Goal: Information Seeking & Learning: Learn about a topic

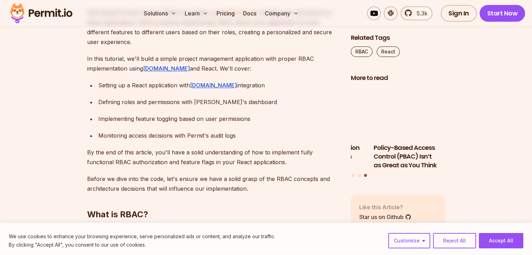
scroll to position [454, 0]
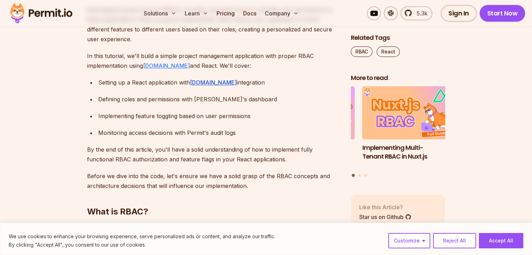
click at [158, 64] on link "[DOMAIN_NAME]" at bounding box center [166, 65] width 47 height 7
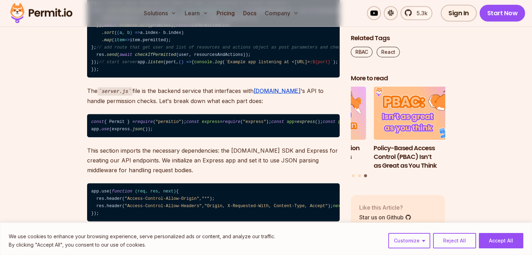
scroll to position [4299, 0]
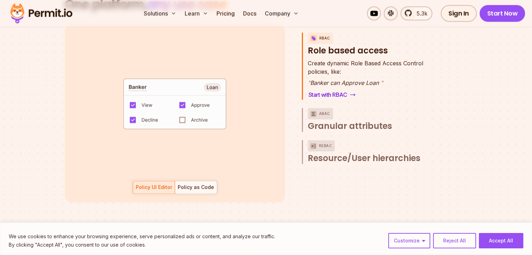
scroll to position [1049, 0]
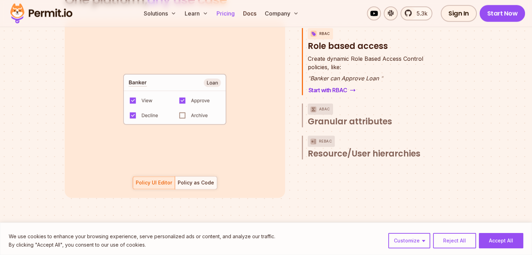
click at [237, 13] on link "Pricing" at bounding box center [226, 13] width 24 height 14
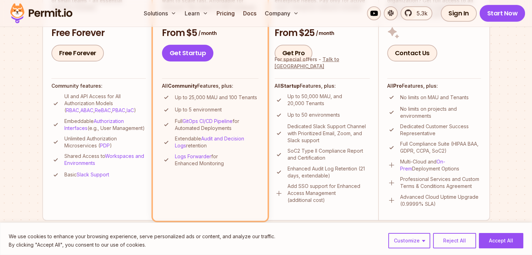
scroll to position [245, 0]
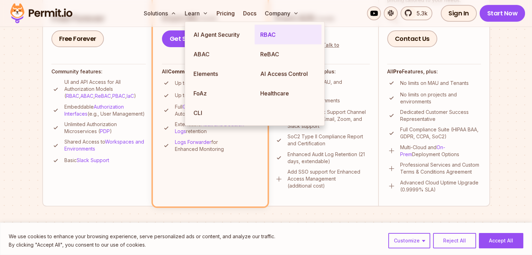
click at [272, 39] on link "RBAC" at bounding box center [287, 35] width 67 height 20
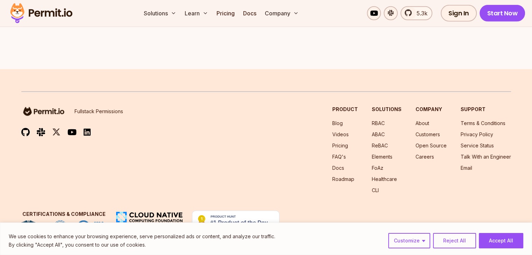
scroll to position [2027, 0]
